Goal: Navigation & Orientation: Find specific page/section

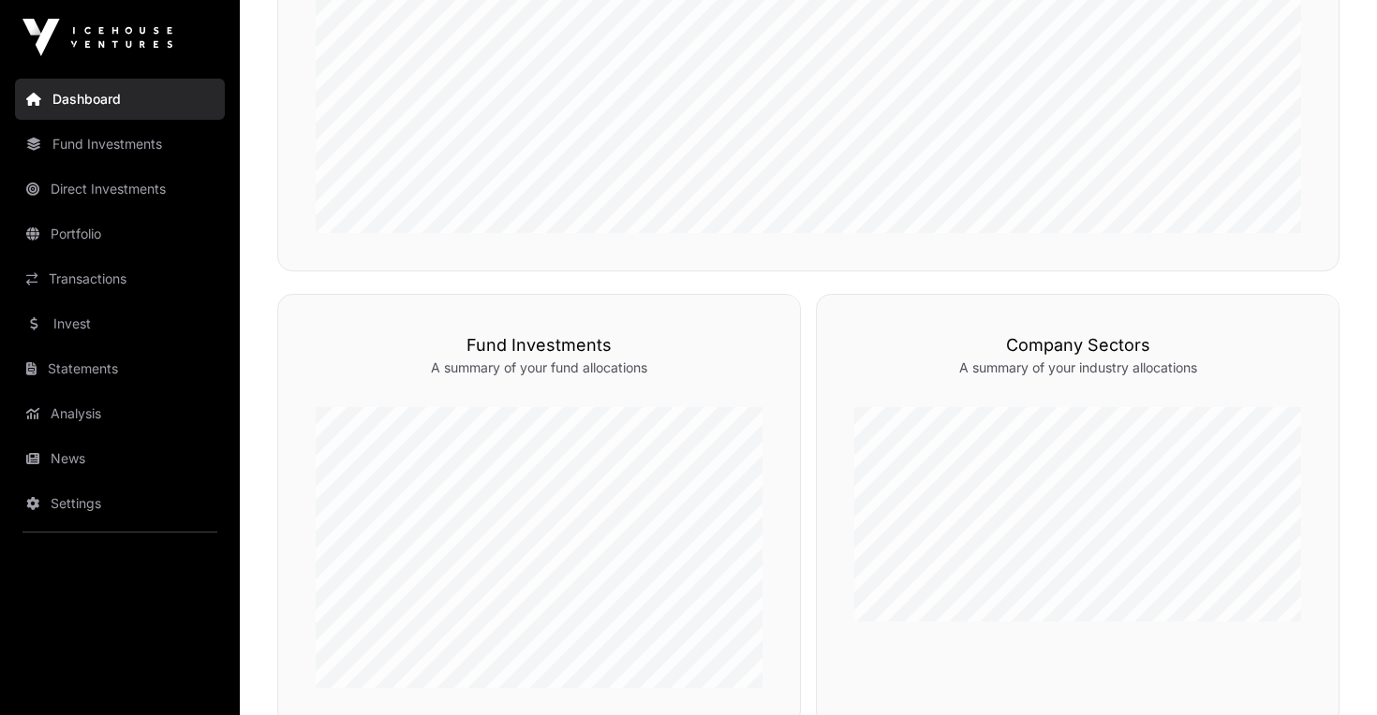
scroll to position [728, 0]
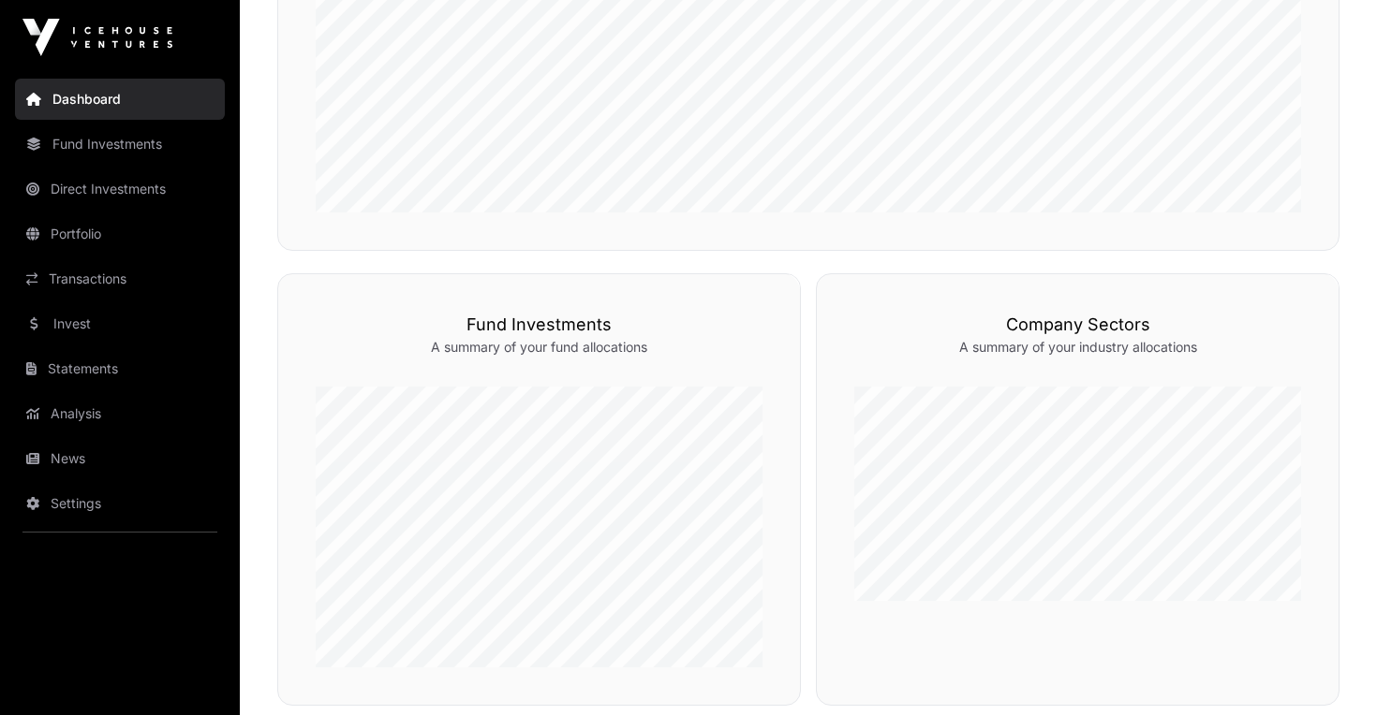
click at [106, 156] on link "Fund Investments" at bounding box center [120, 144] width 210 height 41
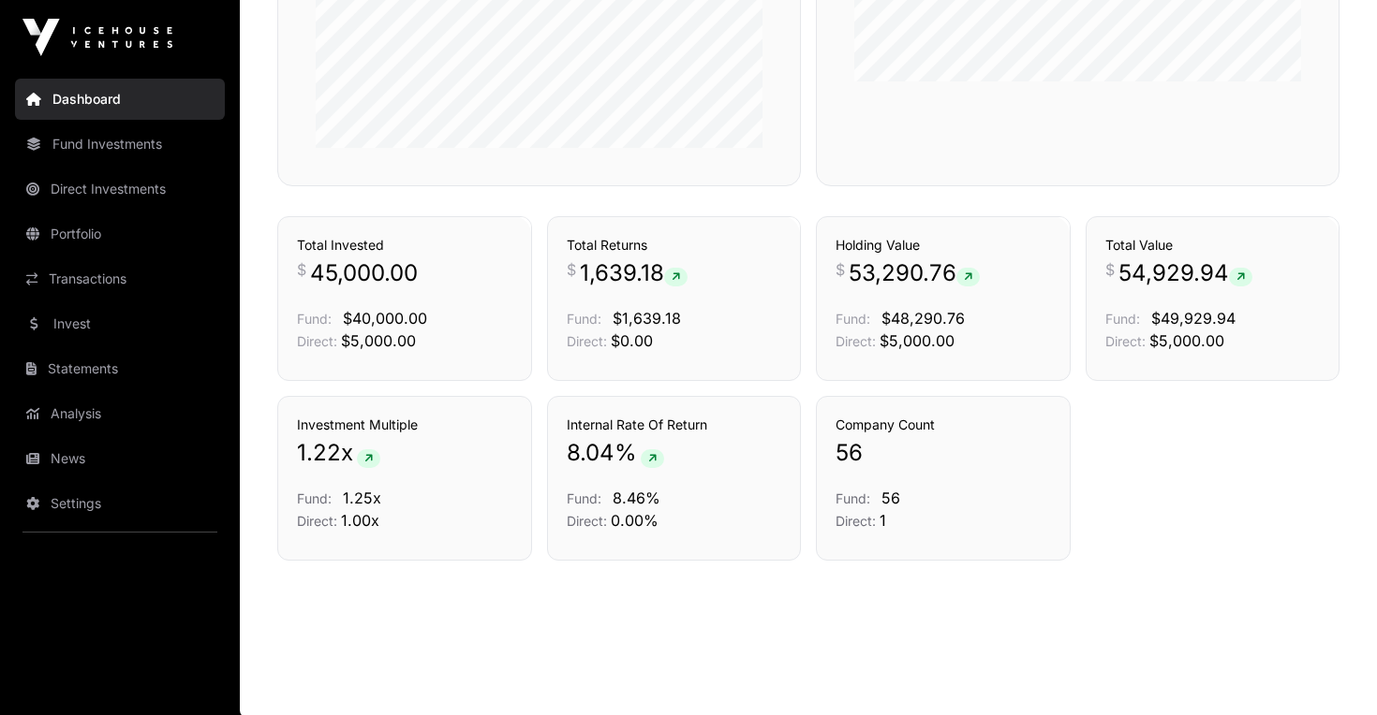
scroll to position [1250, 0]
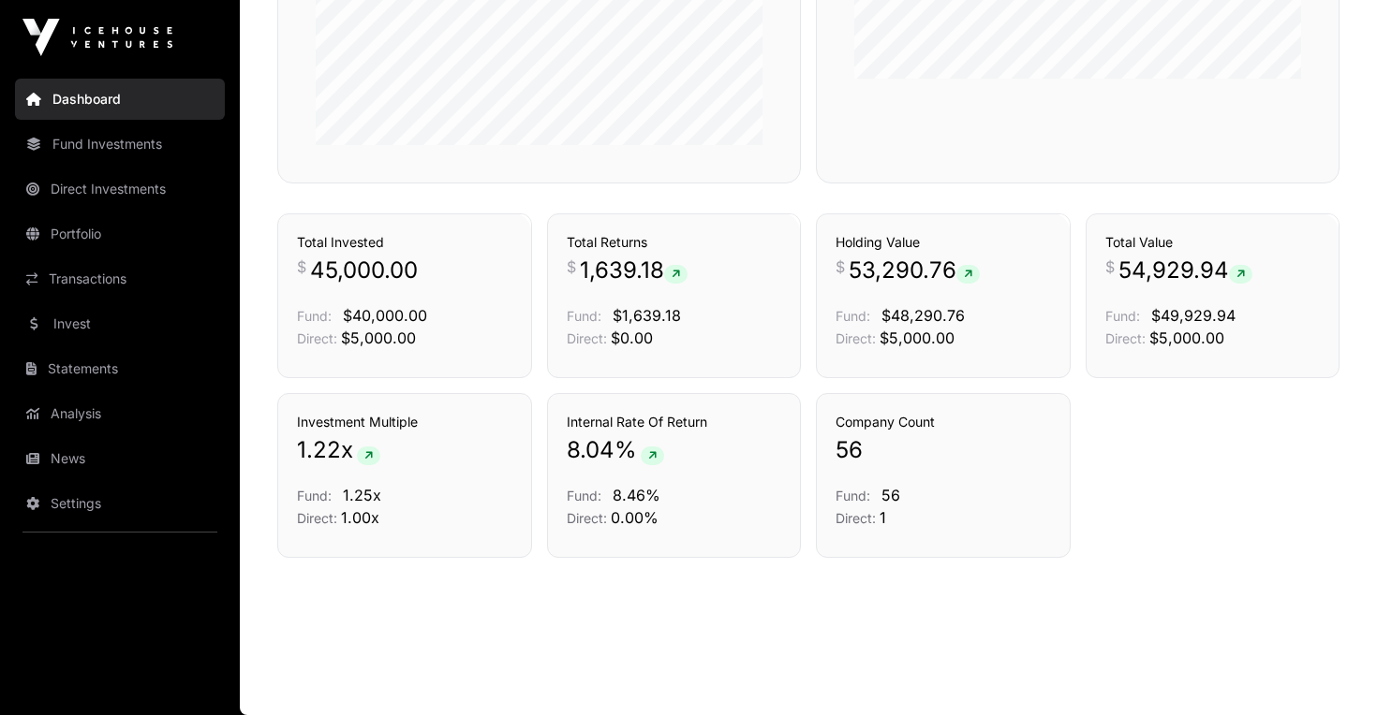
click at [120, 164] on link "Fund Investments" at bounding box center [120, 144] width 210 height 41
click at [116, 140] on link "Fund Investments" at bounding box center [120, 144] width 210 height 41
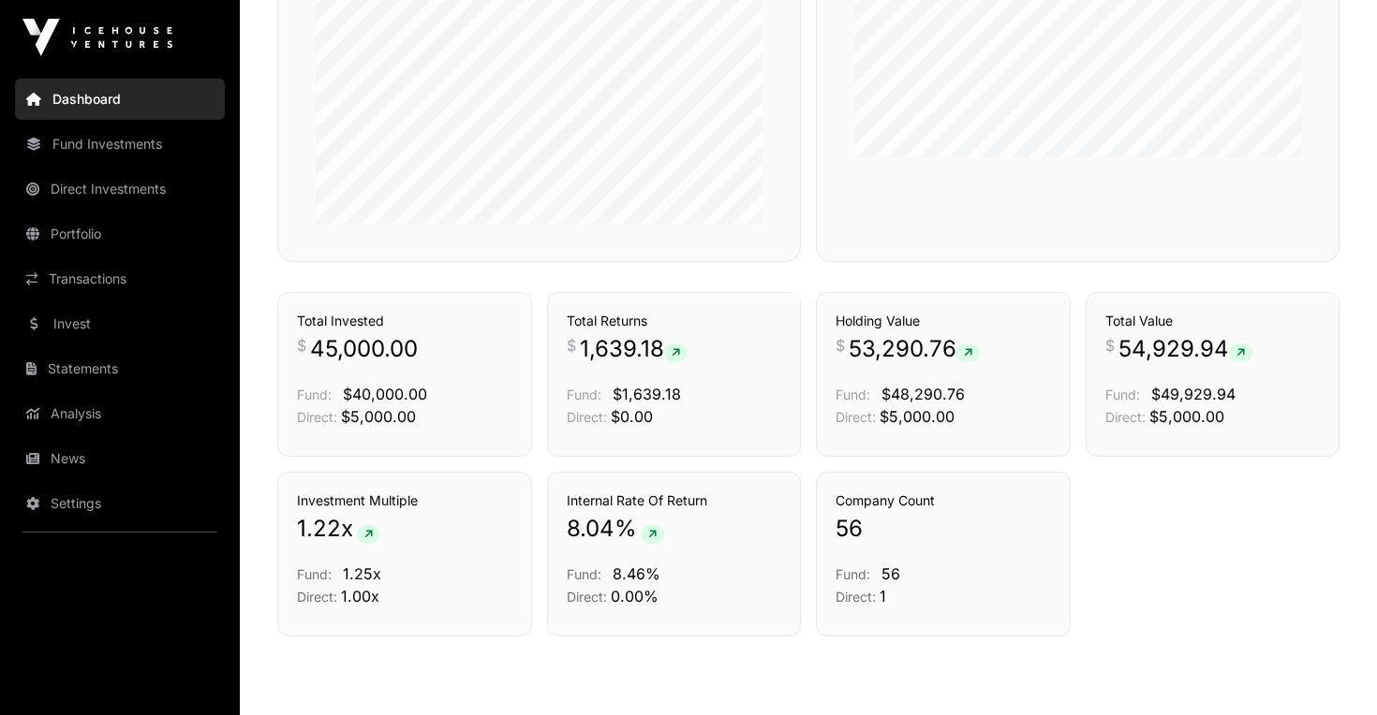
scroll to position [1161, 0]
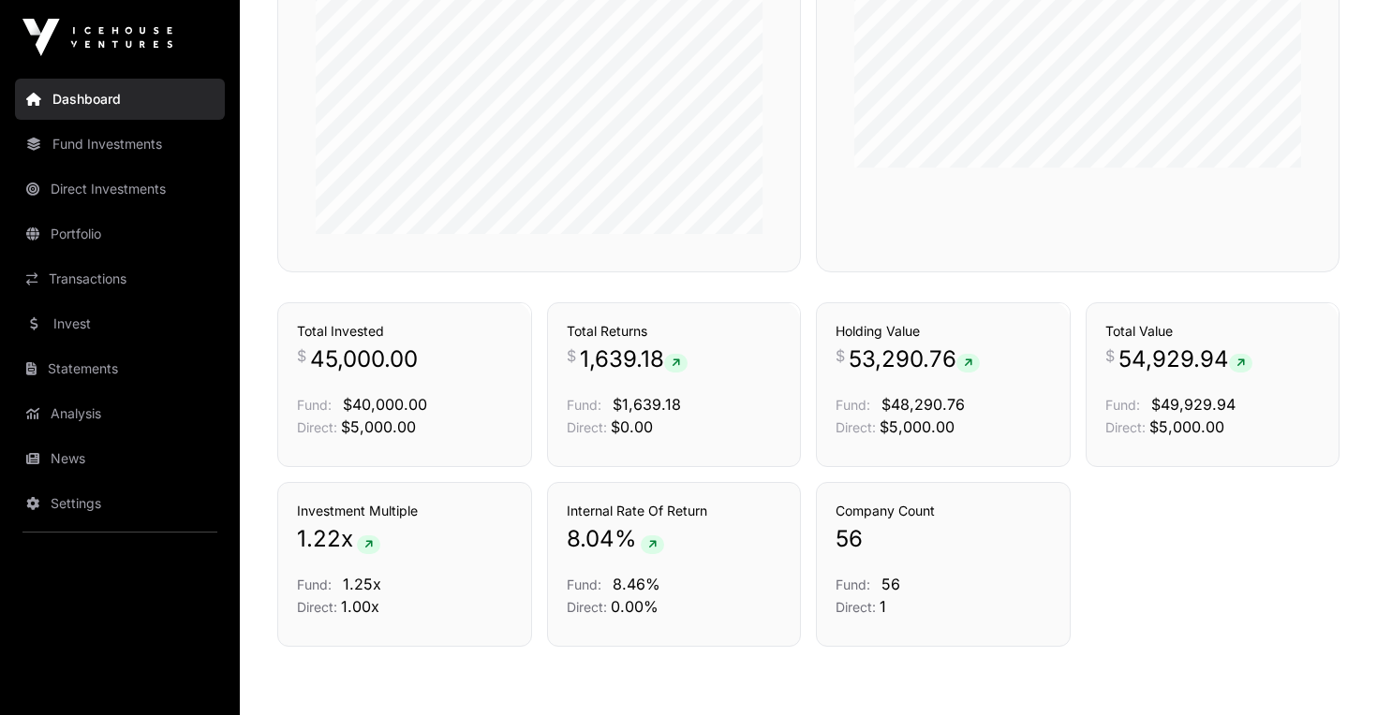
click at [82, 197] on link "Direct Investments" at bounding box center [120, 189] width 210 height 41
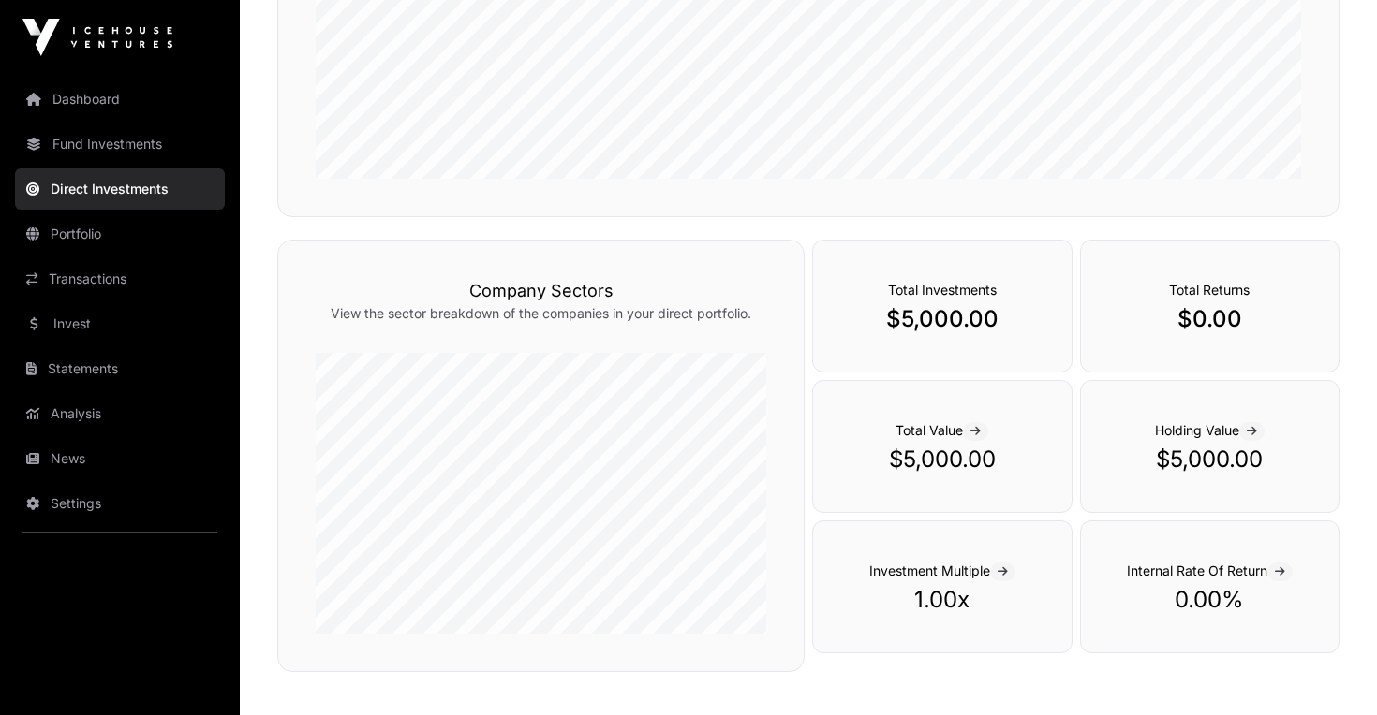
scroll to position [241, 0]
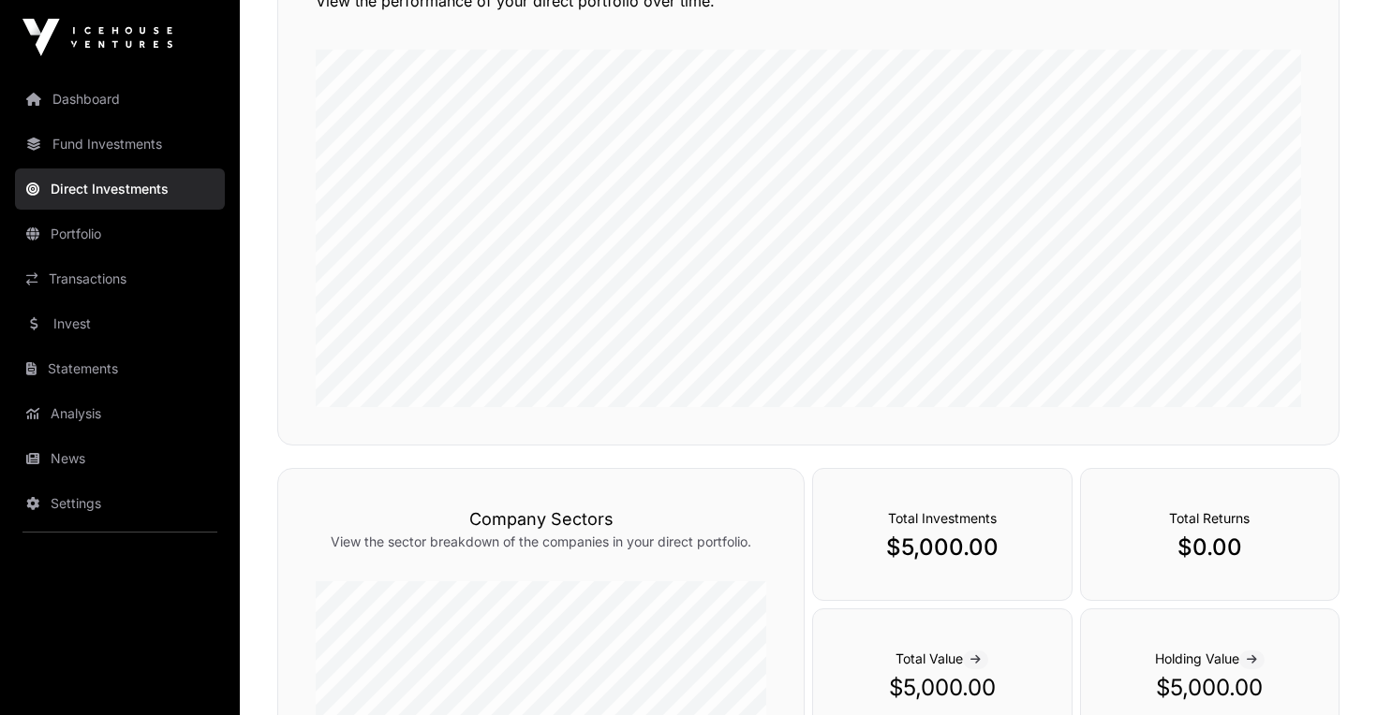
click at [48, 135] on link "Fund Investments" at bounding box center [120, 144] width 210 height 41
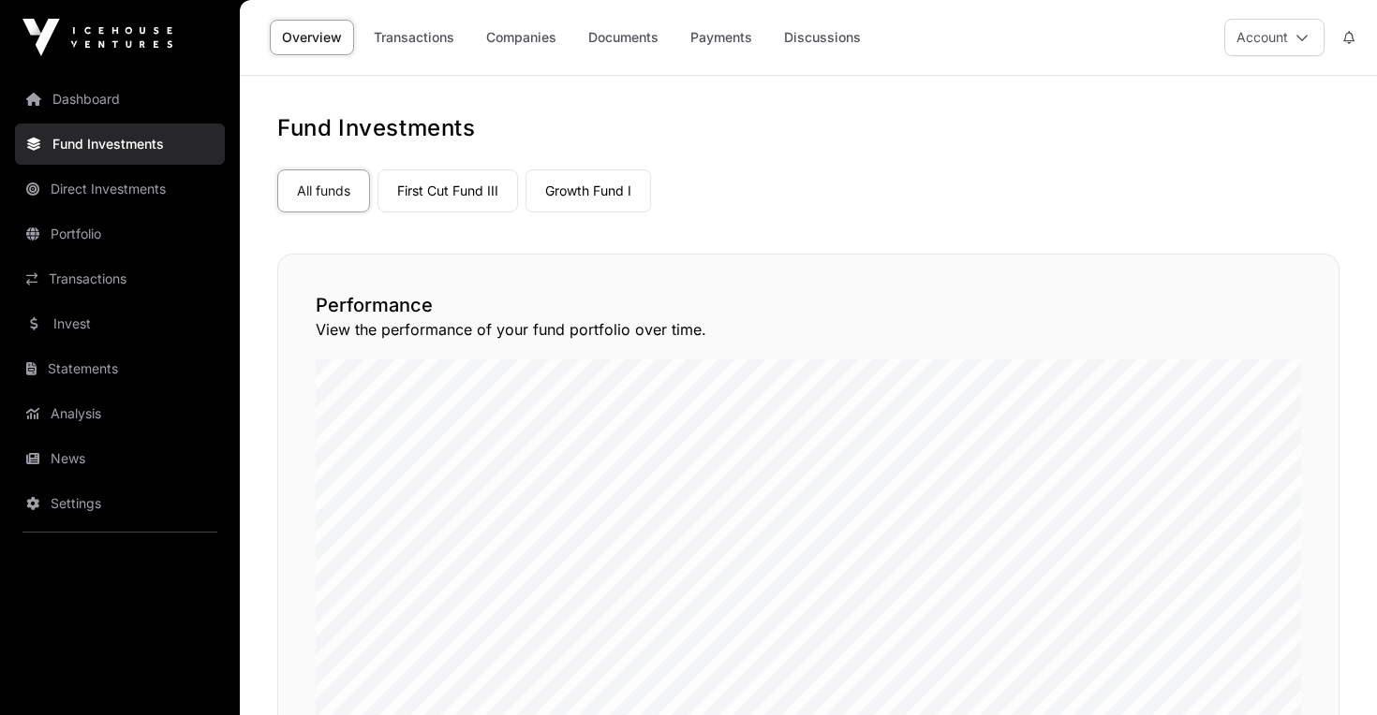
click at [593, 177] on link "Growth Fund I" at bounding box center [587, 191] width 125 height 43
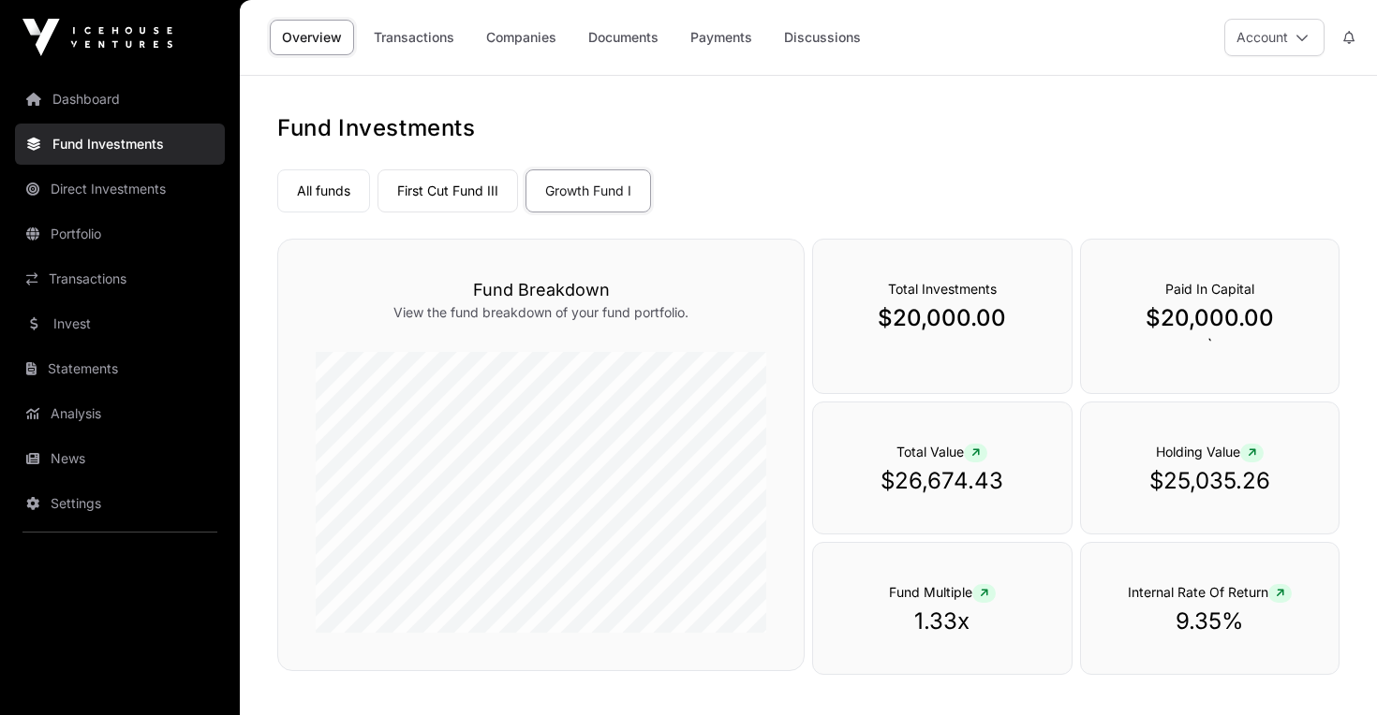
click at [131, 101] on link "Dashboard" at bounding box center [120, 99] width 210 height 41
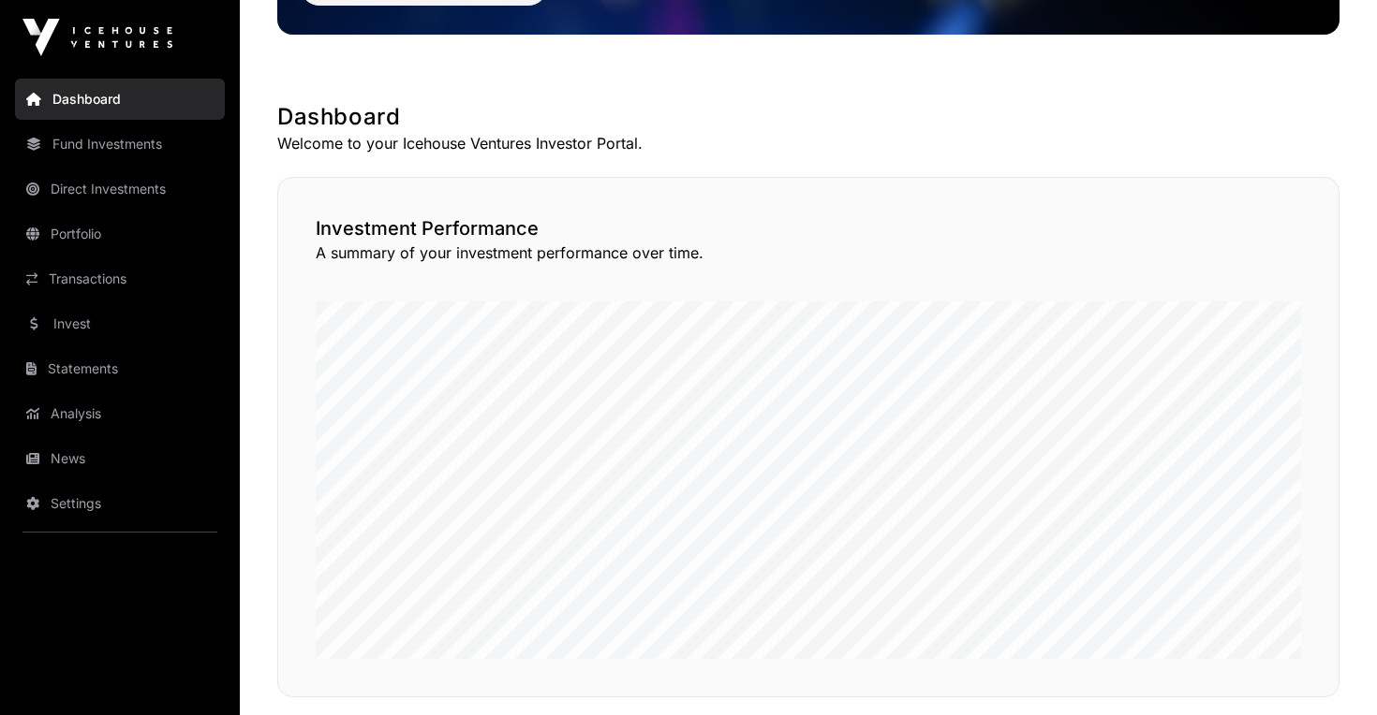
scroll to position [287, 0]
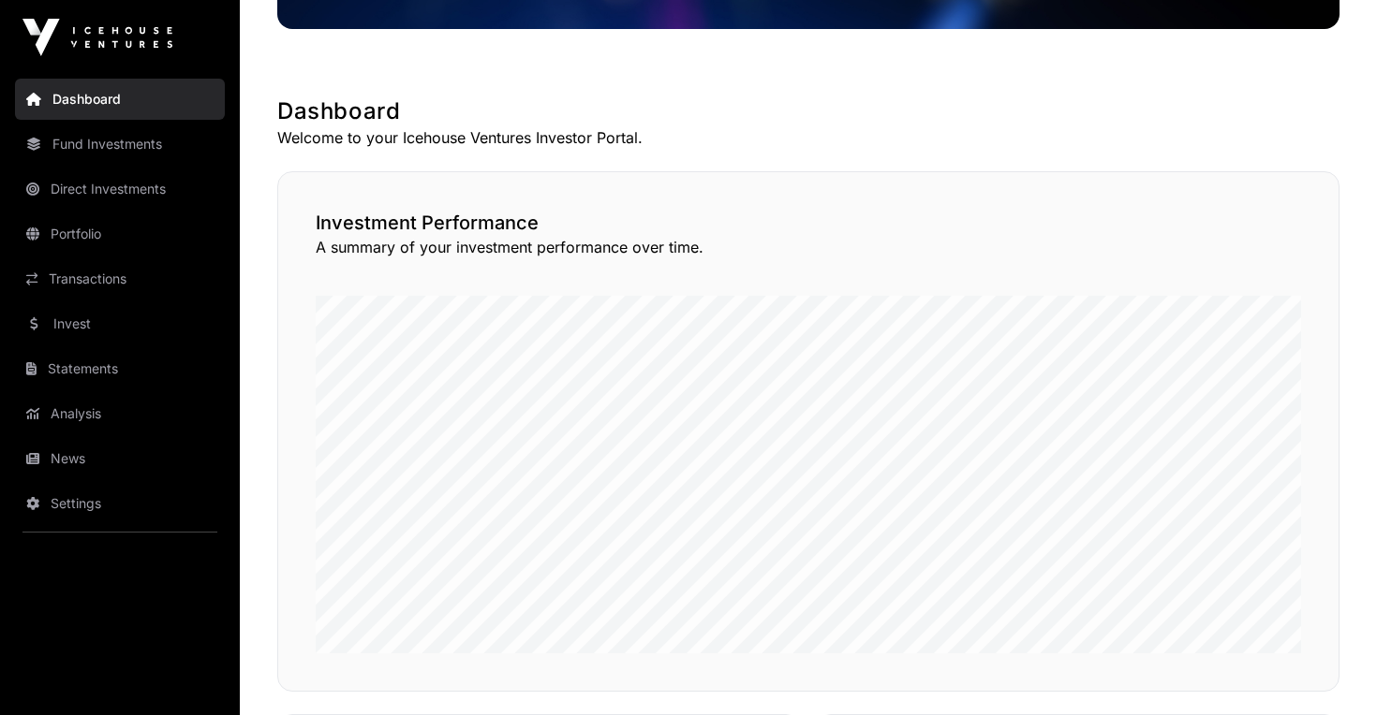
click at [132, 196] on link "Direct Investments" at bounding box center [120, 189] width 210 height 41
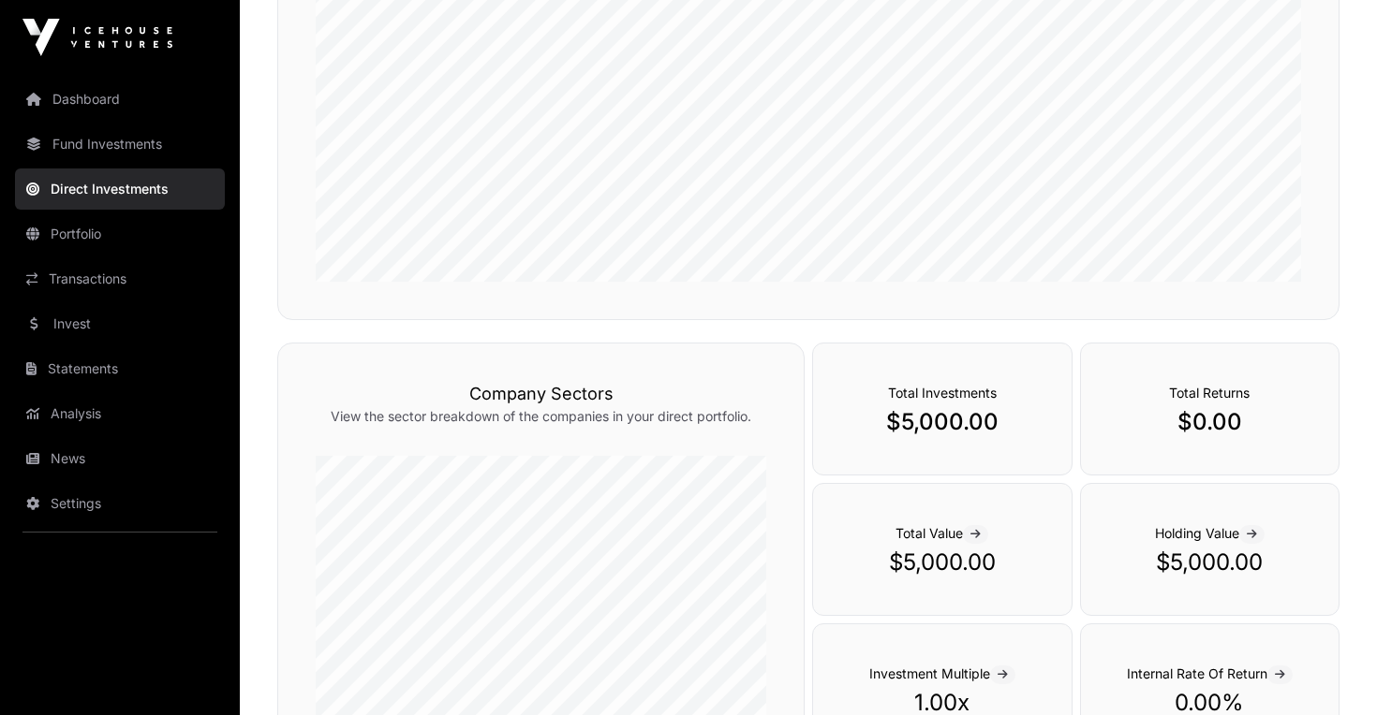
scroll to position [288, 0]
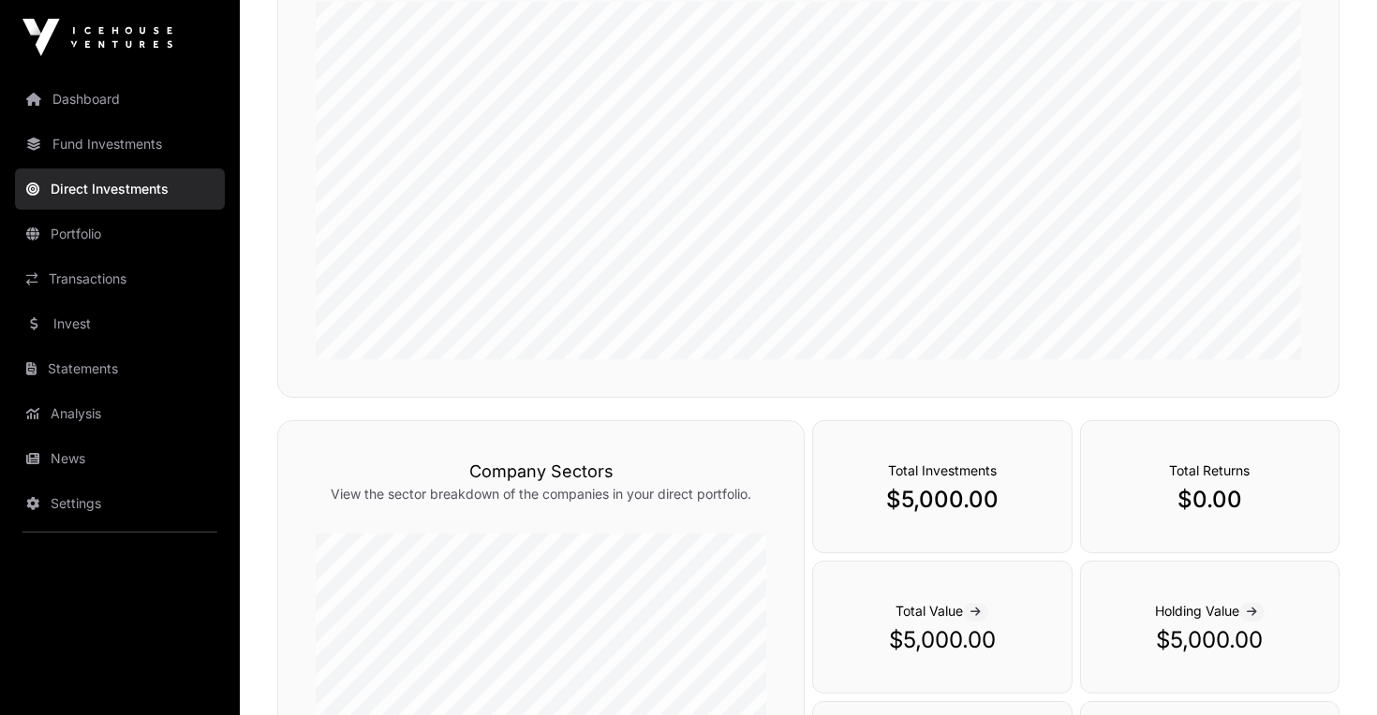
click at [133, 243] on link "Portfolio" at bounding box center [120, 234] width 210 height 41
